Goal: Task Accomplishment & Management: Manage account settings

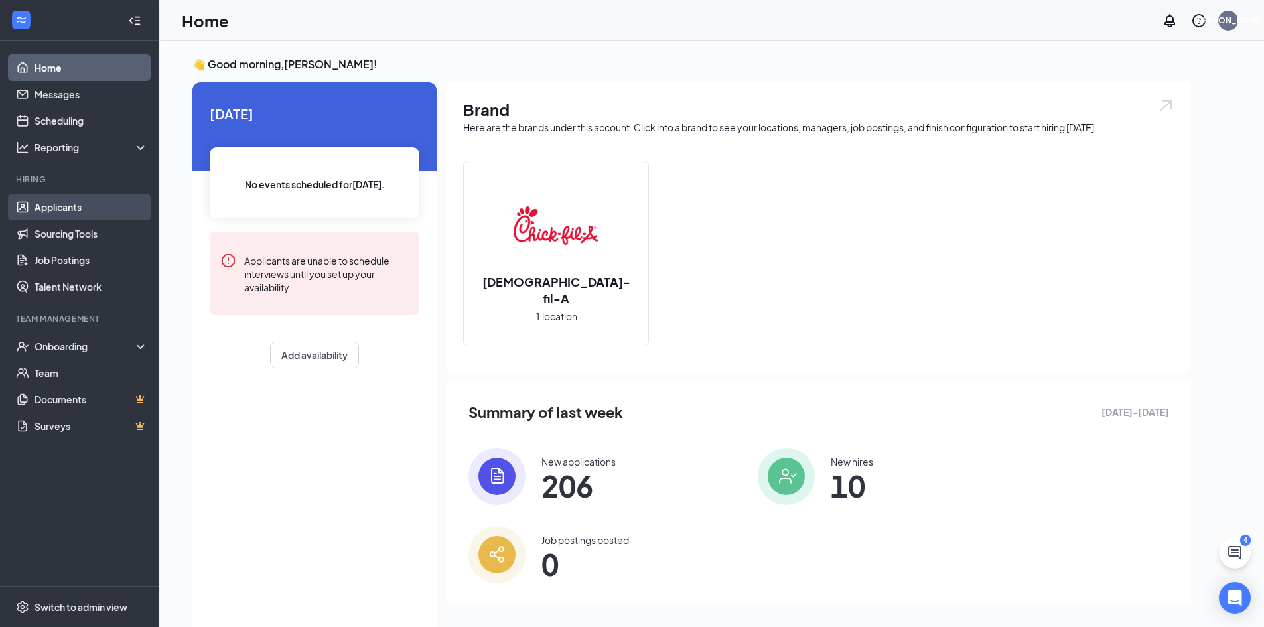
click at [62, 205] on link "Applicants" at bounding box center [91, 207] width 113 height 27
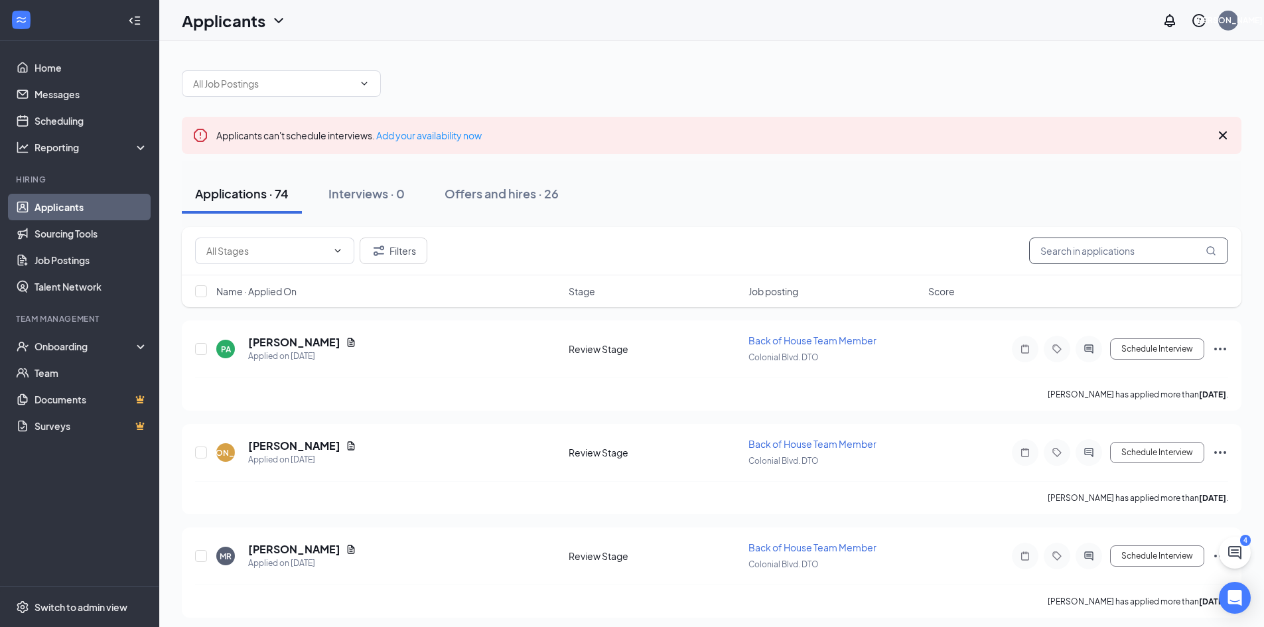
click at [1065, 251] on input "text" at bounding box center [1128, 251] width 199 height 27
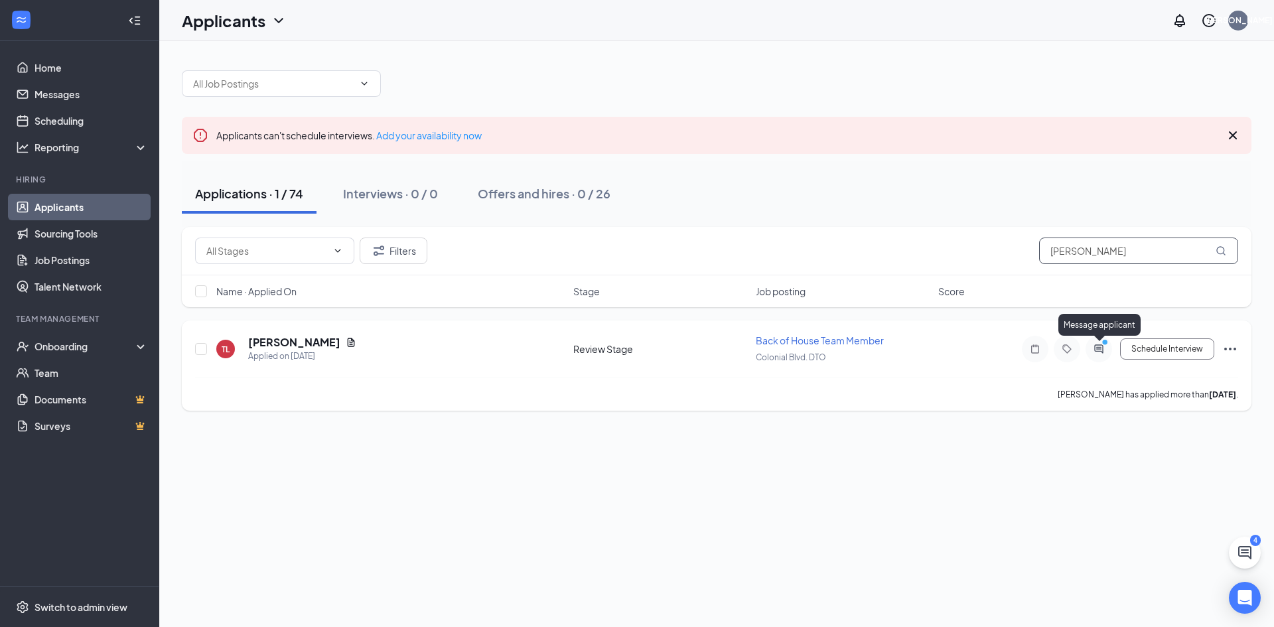
type input "thomas"
click at [1095, 347] on icon "ActiveChat" at bounding box center [1099, 349] width 16 height 11
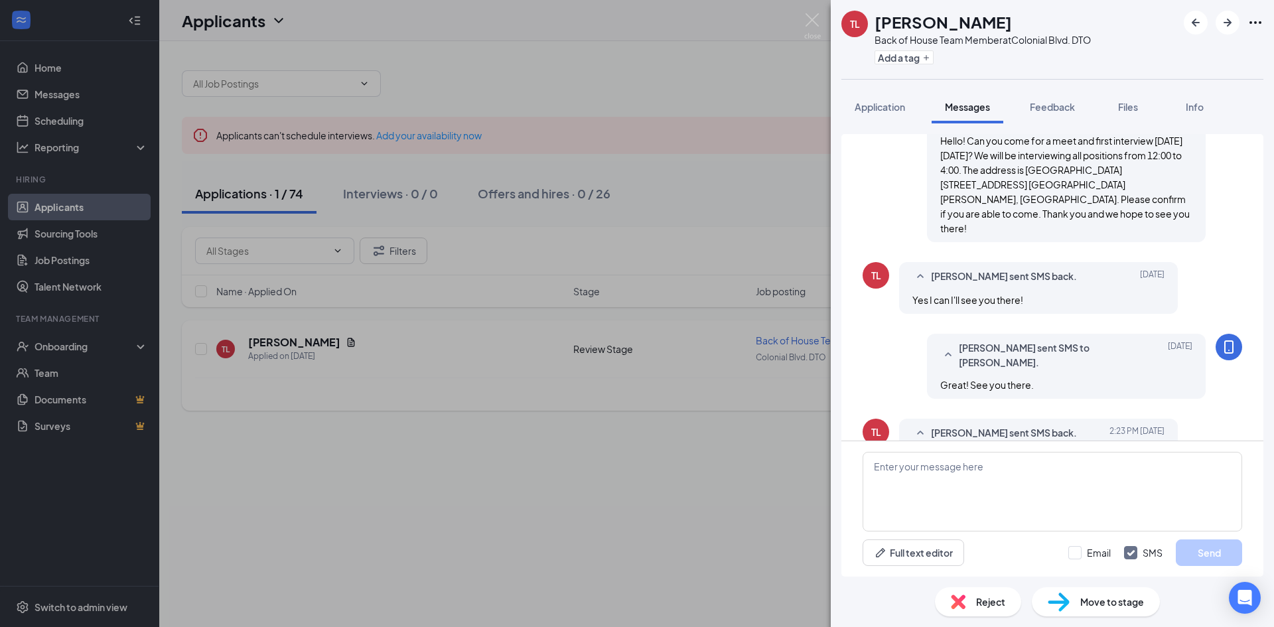
scroll to position [425, 0]
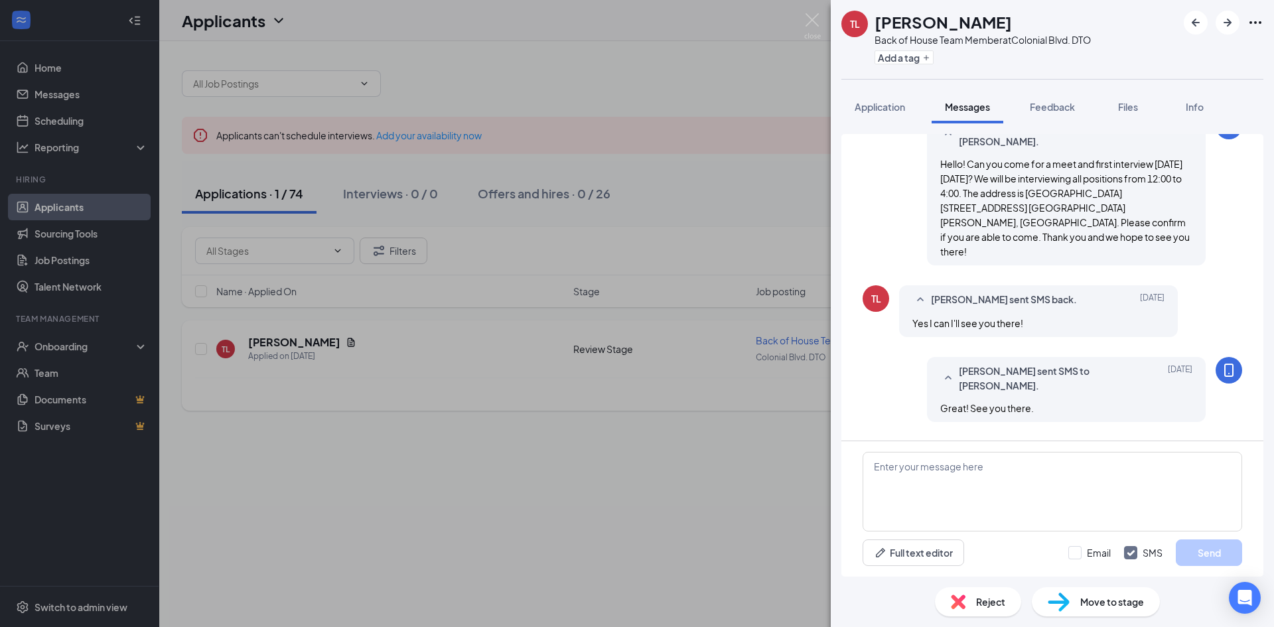
scroll to position [425, 0]
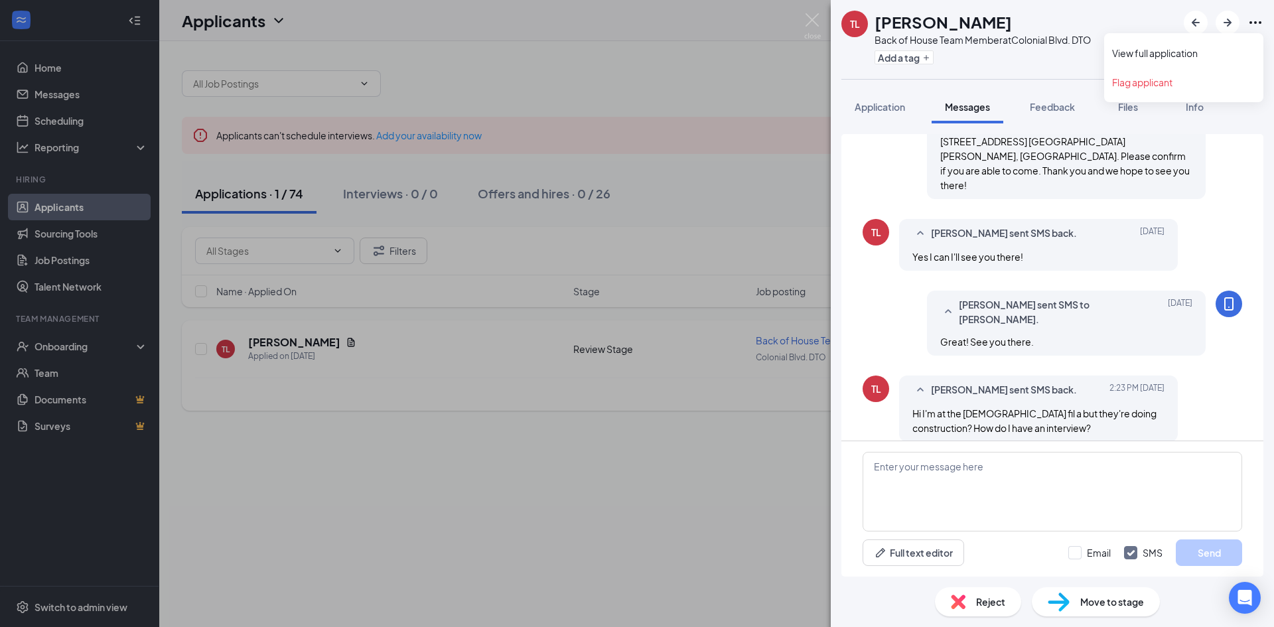
click at [1254, 23] on icon "Ellipses" at bounding box center [1255, 22] width 12 height 3
click at [1187, 50] on link "View full application" at bounding box center [1183, 52] width 143 height 13
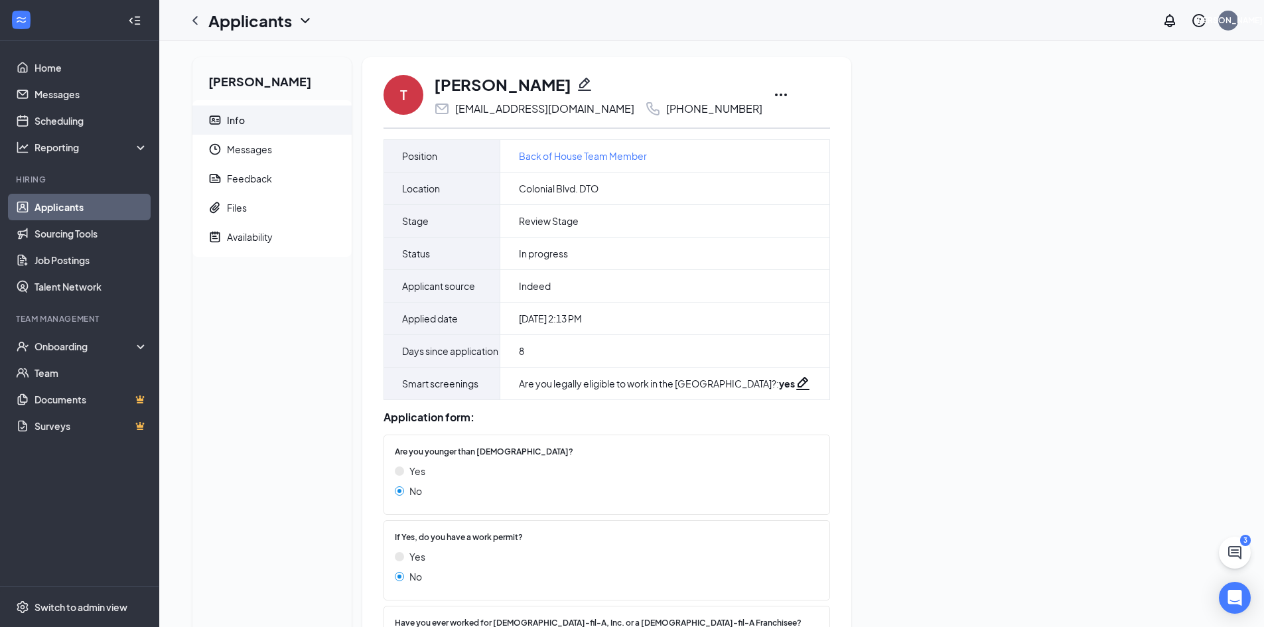
click at [773, 96] on icon "Ellipses" at bounding box center [781, 95] width 16 height 16
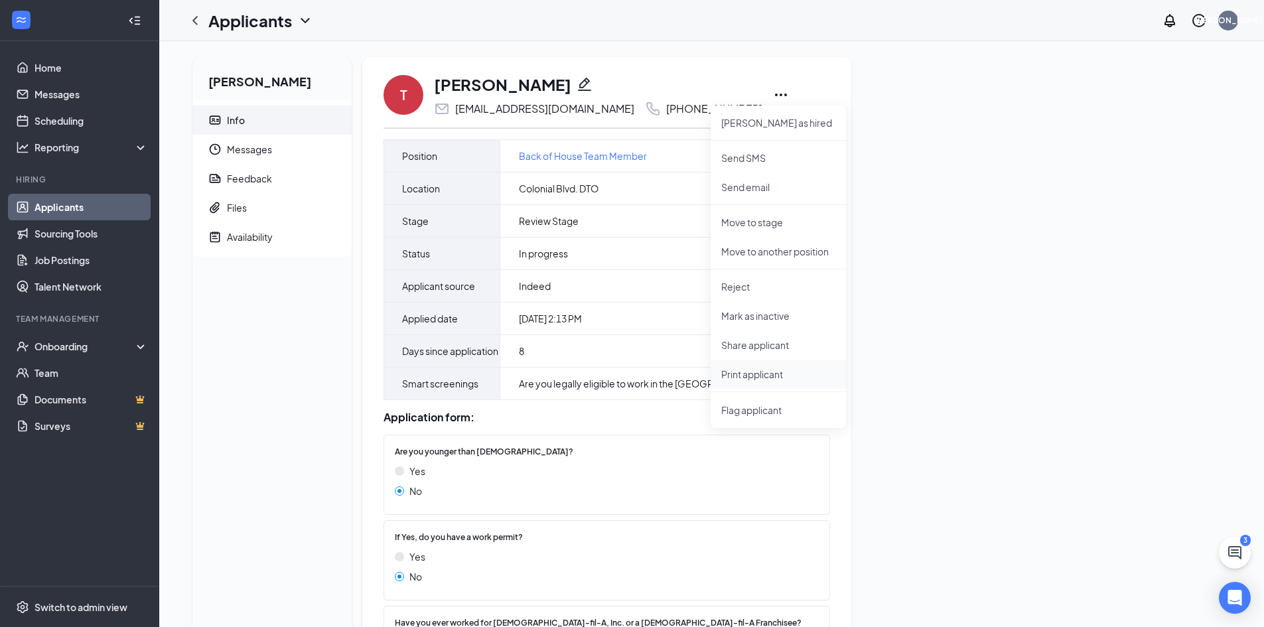
click at [758, 376] on p "Print applicant" at bounding box center [778, 374] width 114 height 13
